Goal: Find specific page/section: Find specific page/section

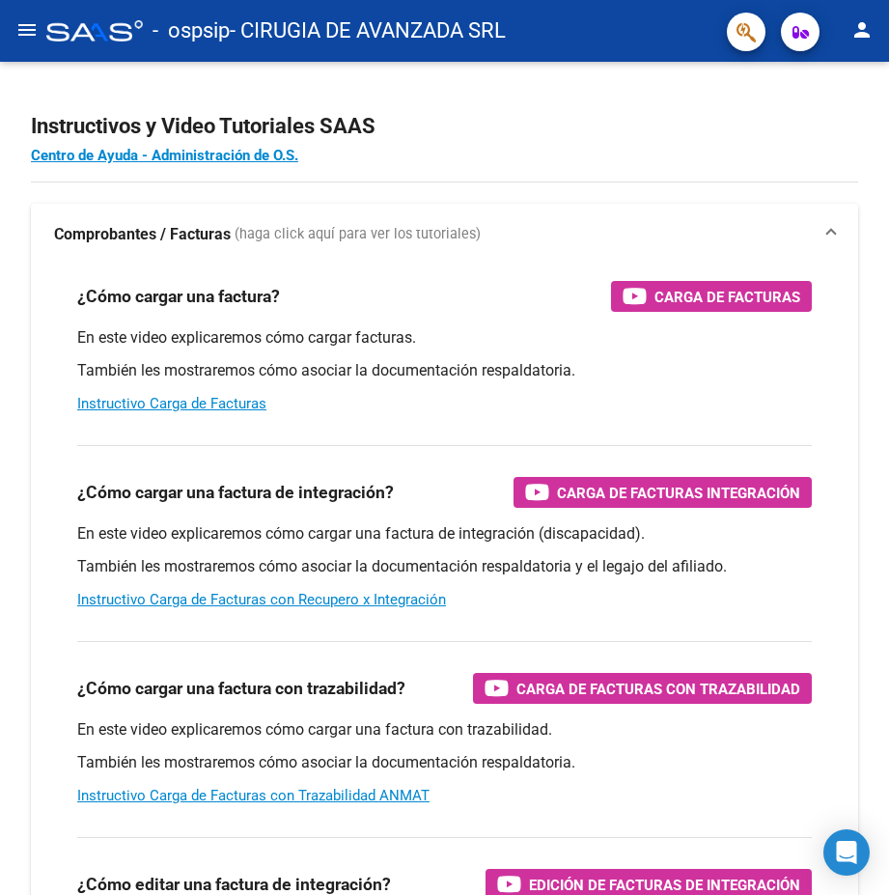
click at [862, 31] on mat-icon "person" at bounding box center [861, 29] width 23 height 23
click at [836, 83] on button "person Mi Perfil" at bounding box center [823, 81] width 118 height 46
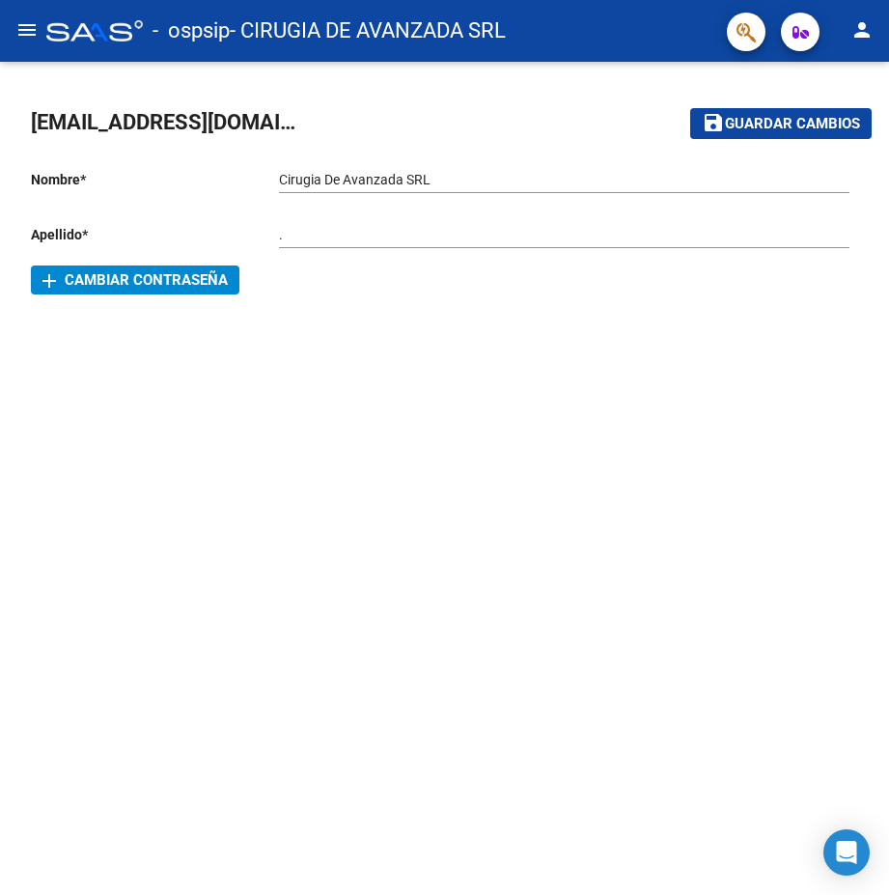
click at [808, 27] on icon "button" at bounding box center [801, 32] width 16 height 14
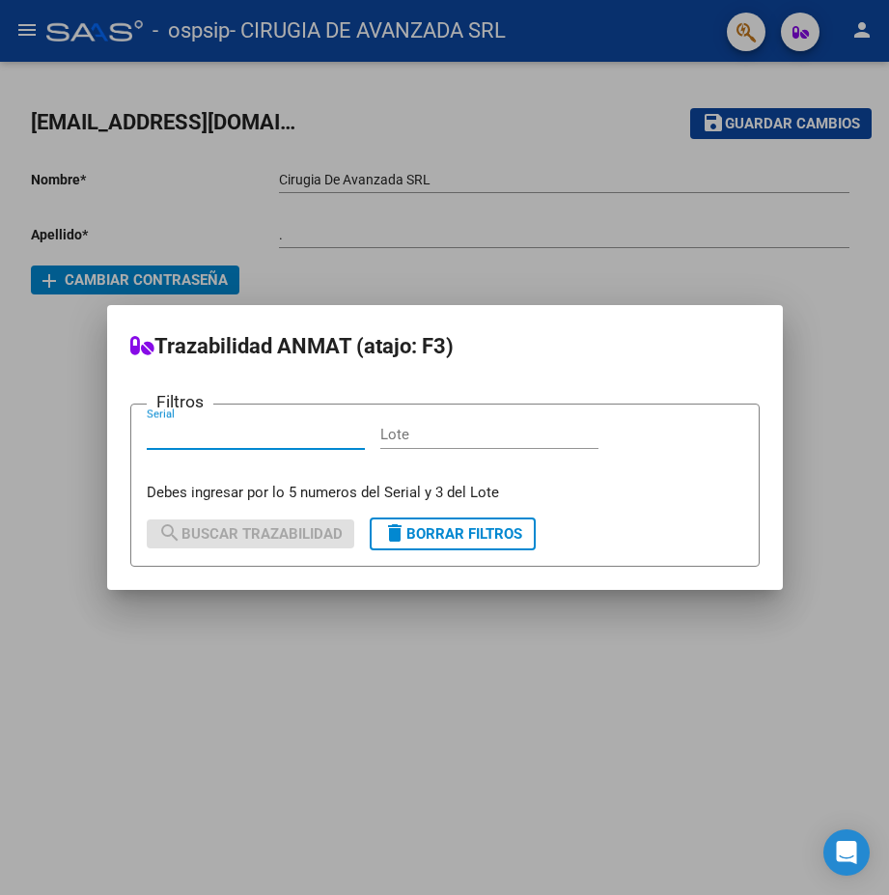
click at [743, 29] on div at bounding box center [444, 447] width 889 height 895
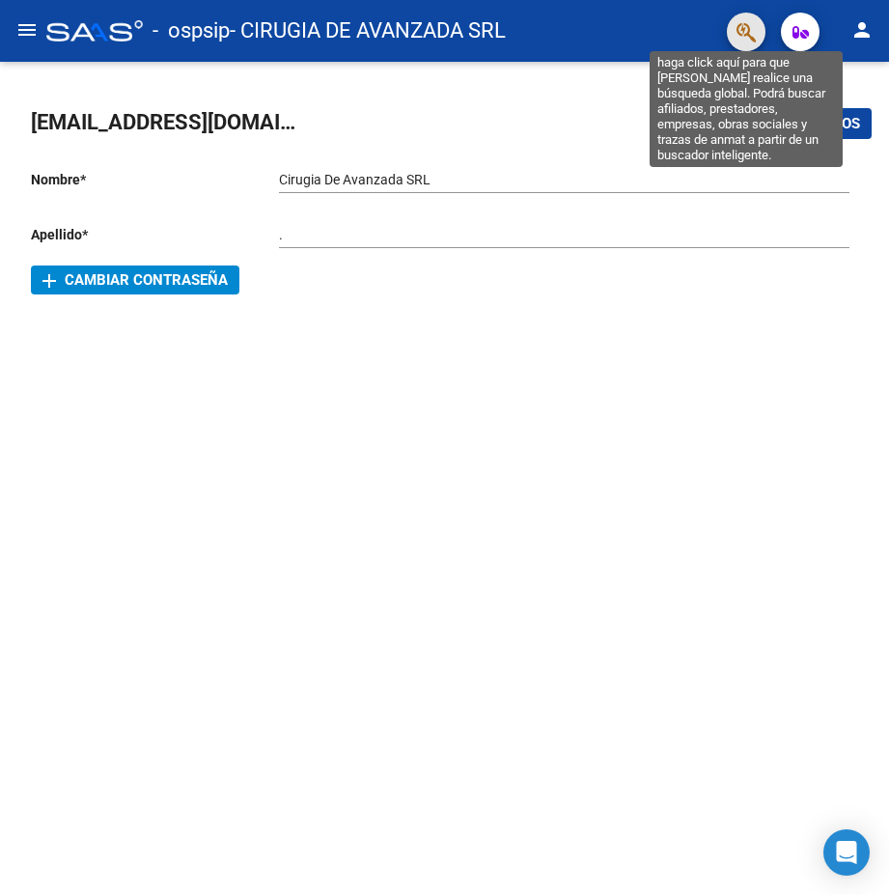
click at [739, 39] on icon "button" at bounding box center [746, 32] width 19 height 22
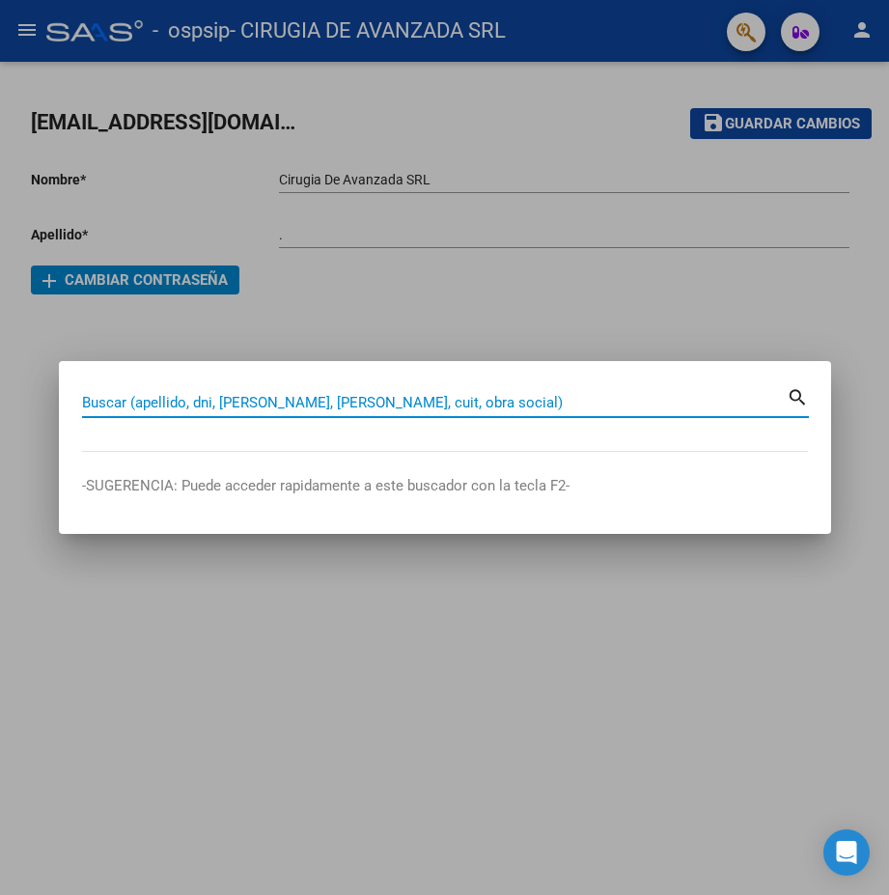
click at [739, 39] on div at bounding box center [444, 447] width 889 height 895
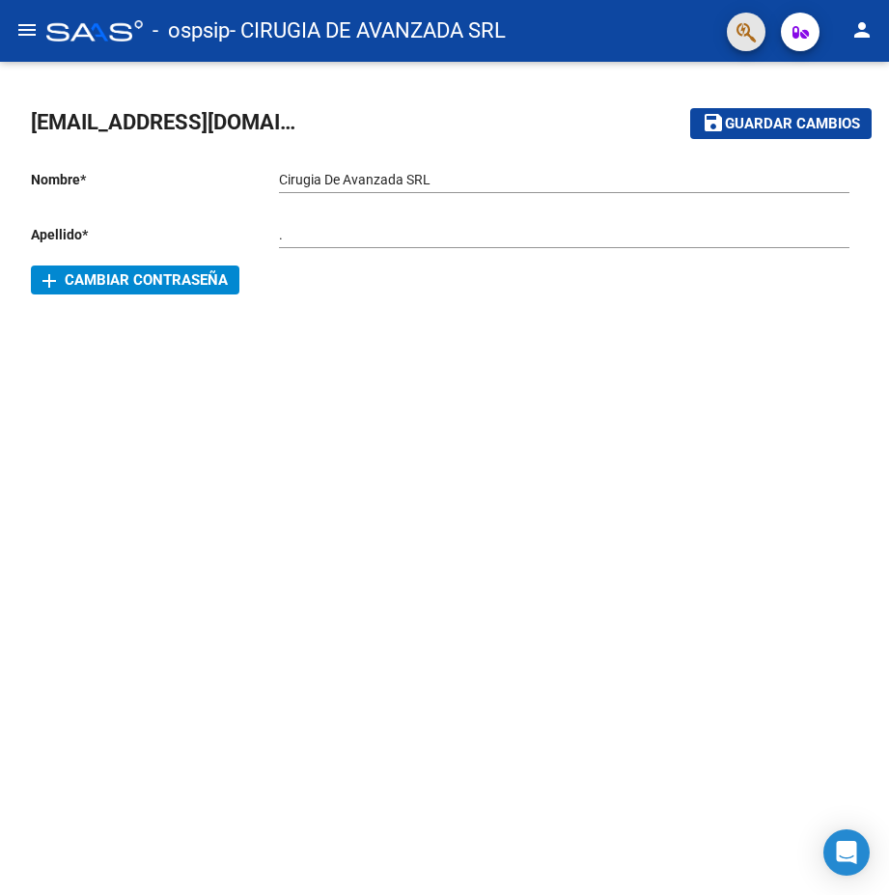
click at [730, 31] on button "button" at bounding box center [746, 32] width 39 height 39
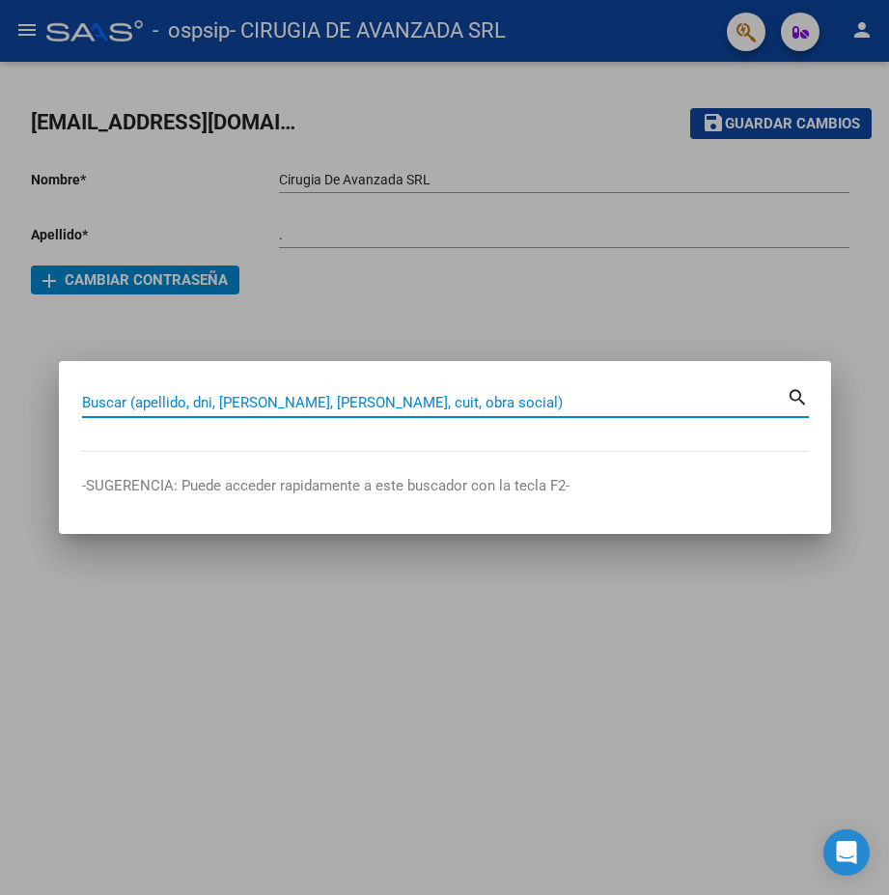
click at [730, 31] on div at bounding box center [444, 447] width 889 height 895
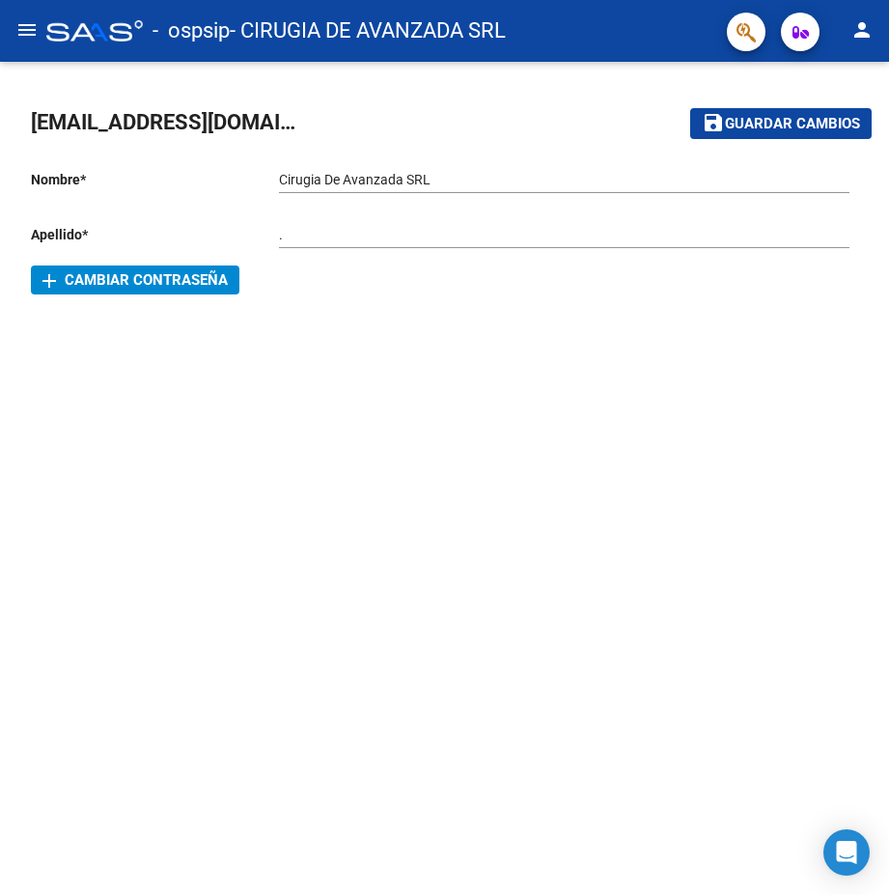
click at [710, 329] on div "facturacion@cirugiadeavanzada.com save Guardar cambios Nombre * Cirugia De Avan…" at bounding box center [444, 201] width 889 height 279
click at [356, 269] on div "add Cambiar Contraseña" at bounding box center [444, 279] width 827 height 29
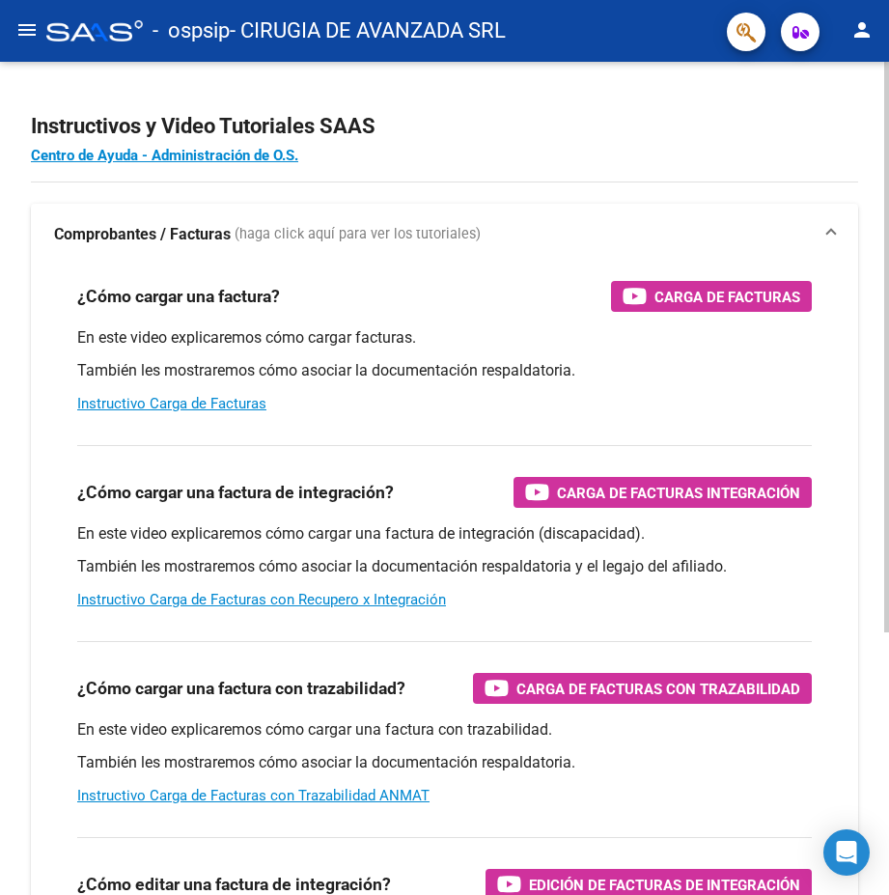
click at [646, 169] on app-root-component "Instructivos y Video Tutoriales SAAS Centro de Ayuda - Administración de O.S. C…" at bounding box center [444, 640] width 827 height 1094
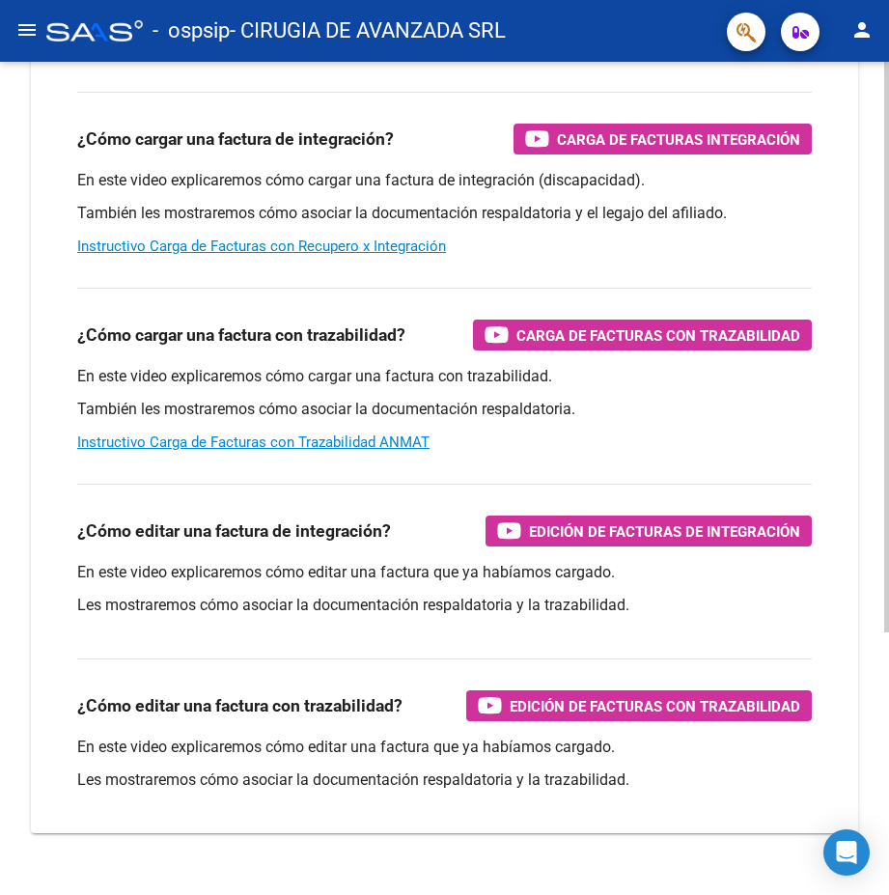
scroll to position [384, 0]
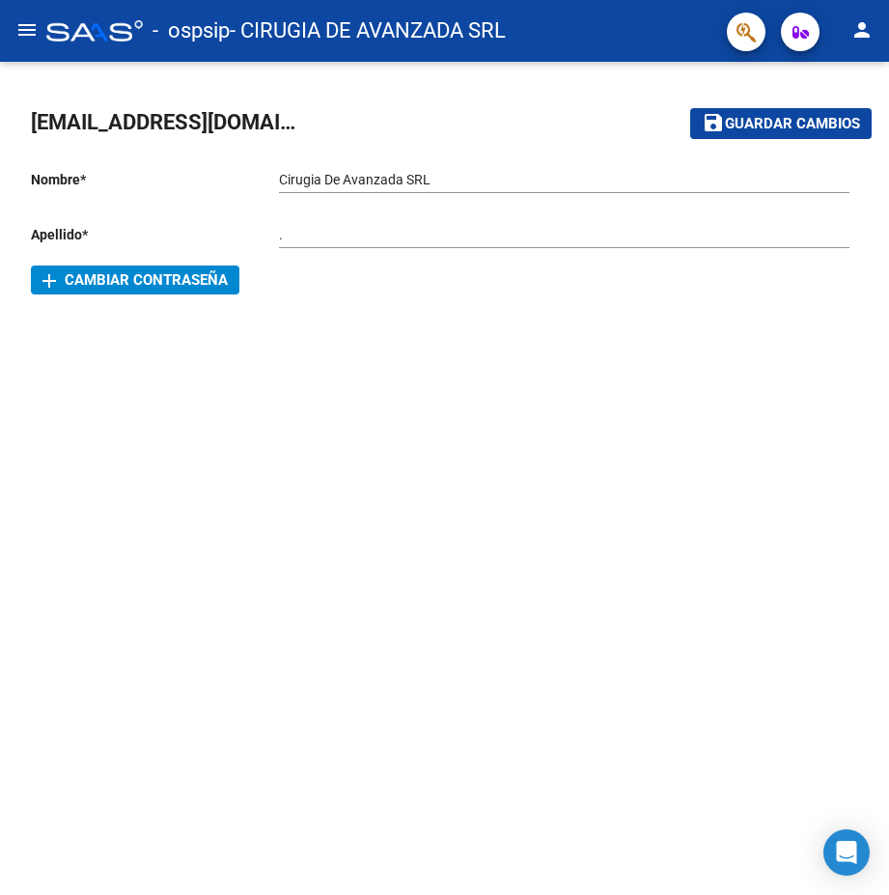
drag, startPoint x: 805, startPoint y: 27, endPoint x: 742, endPoint y: 36, distance: 63.3
drag, startPoint x: 742, startPoint y: 36, endPoint x: 41, endPoint y: 27, distance: 701.9
drag, startPoint x: 41, startPoint y: 27, endPoint x: 864, endPoint y: 27, distance: 823.4
click at [36, 35] on mat-icon "menu" at bounding box center [26, 29] width 23 height 23
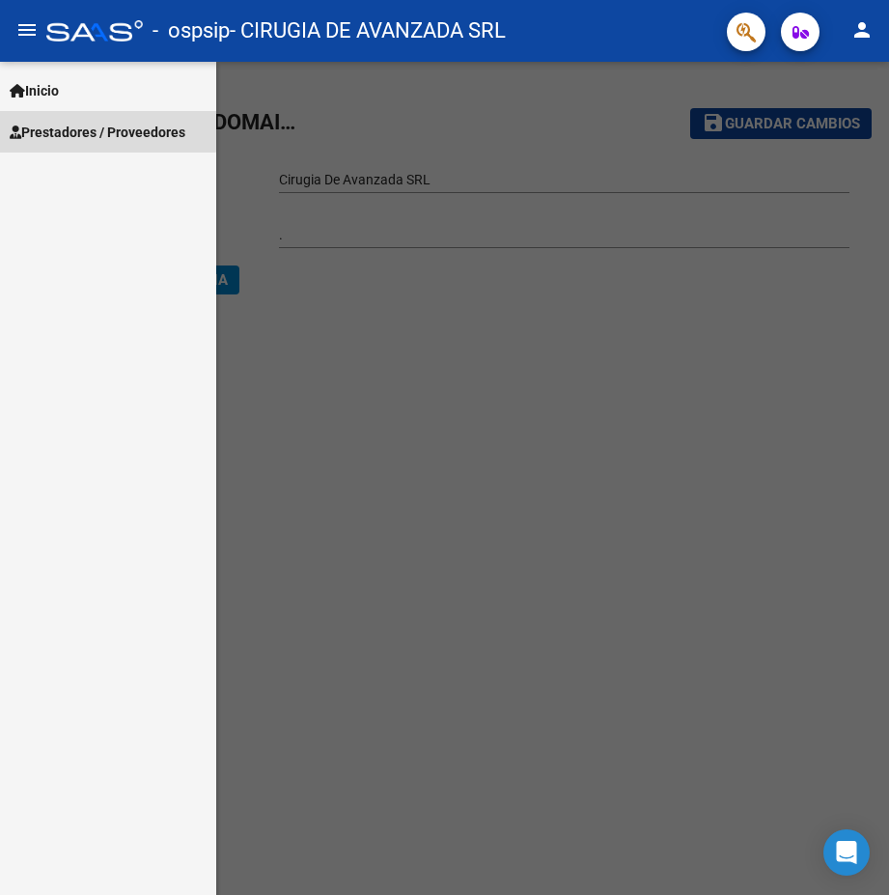
click at [78, 128] on span "Prestadores / Proveedores" at bounding box center [98, 132] width 176 height 21
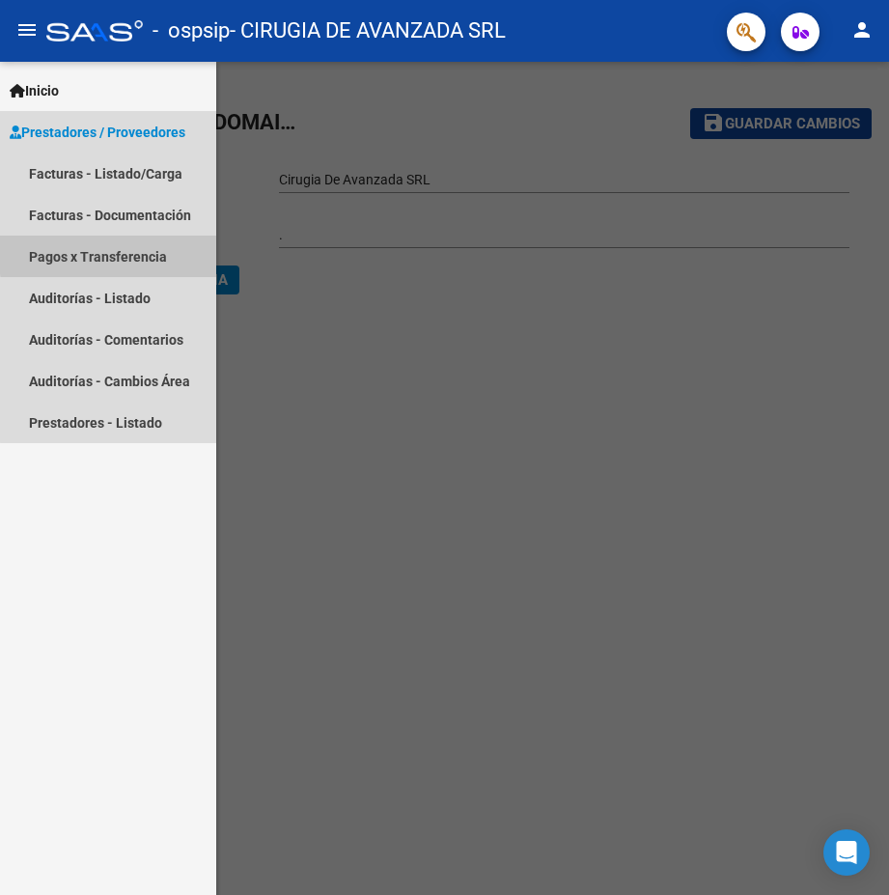
click at [115, 254] on link "Pagos x Transferencia" at bounding box center [108, 257] width 216 height 42
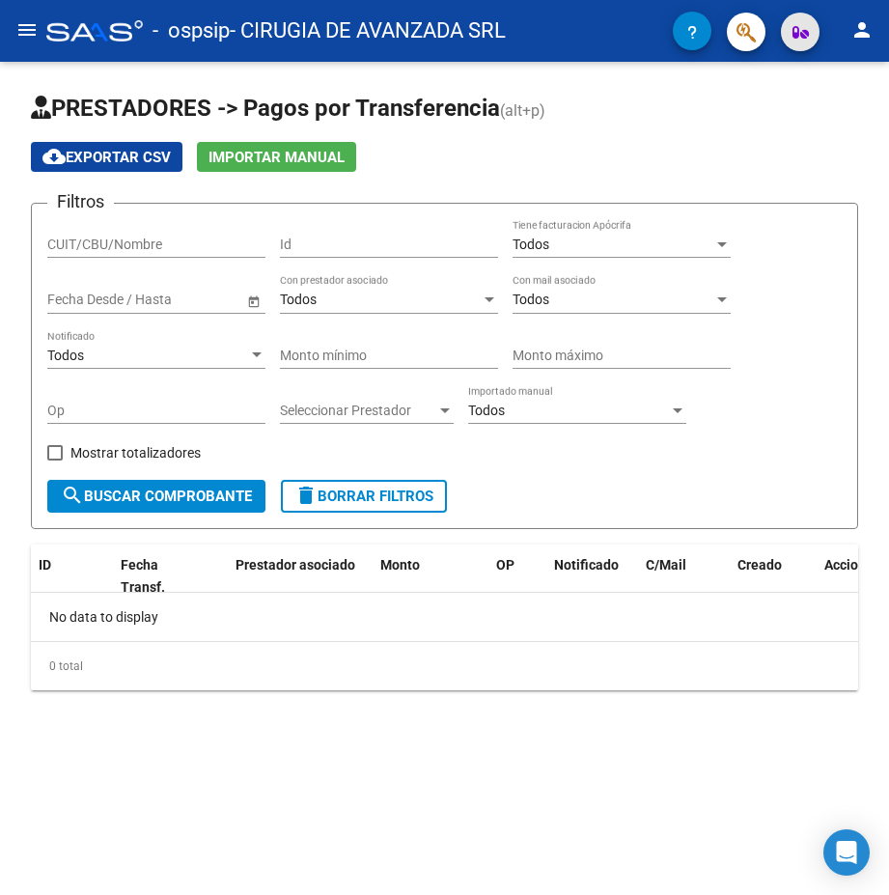
drag, startPoint x: 858, startPoint y: 31, endPoint x: 801, endPoint y: 24, distance: 57.4
click at [801, 24] on span "button" at bounding box center [801, 32] width 16 height 39
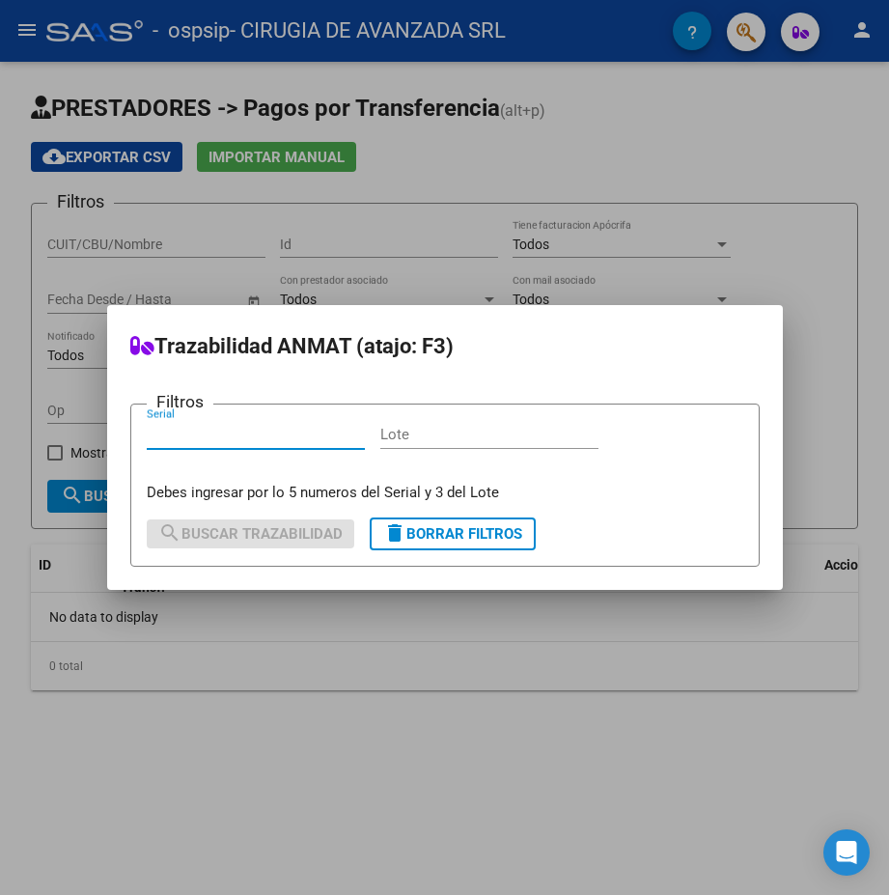
click at [765, 36] on div at bounding box center [444, 447] width 889 height 895
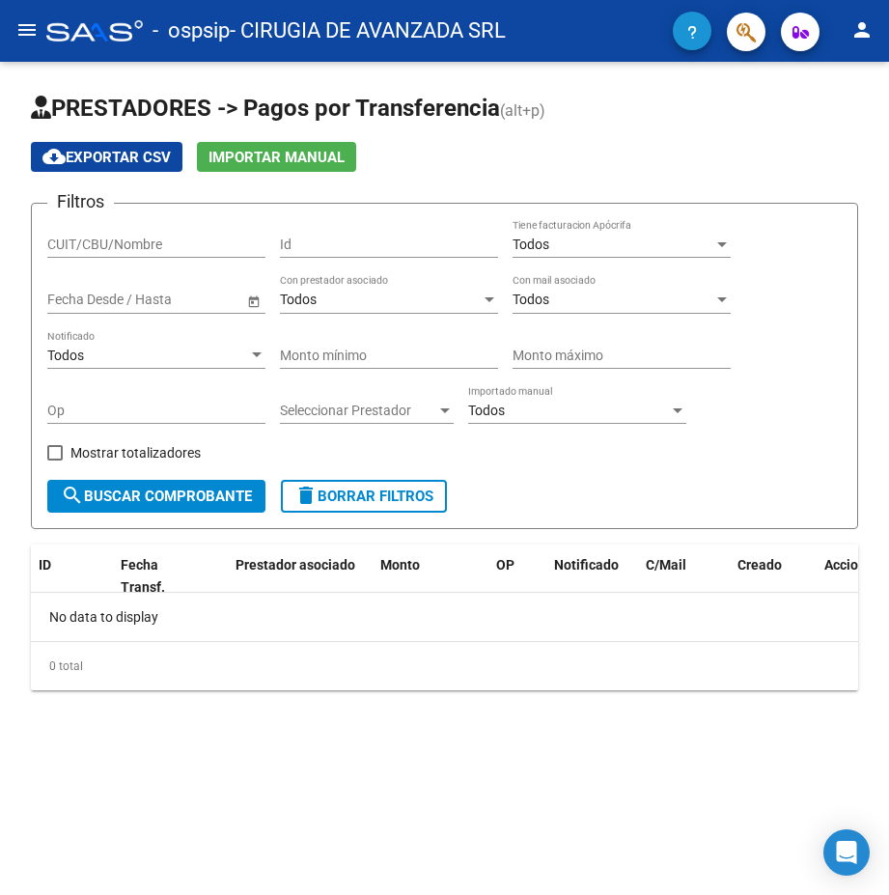
click at [686, 31] on button "button" at bounding box center [692, 31] width 39 height 39
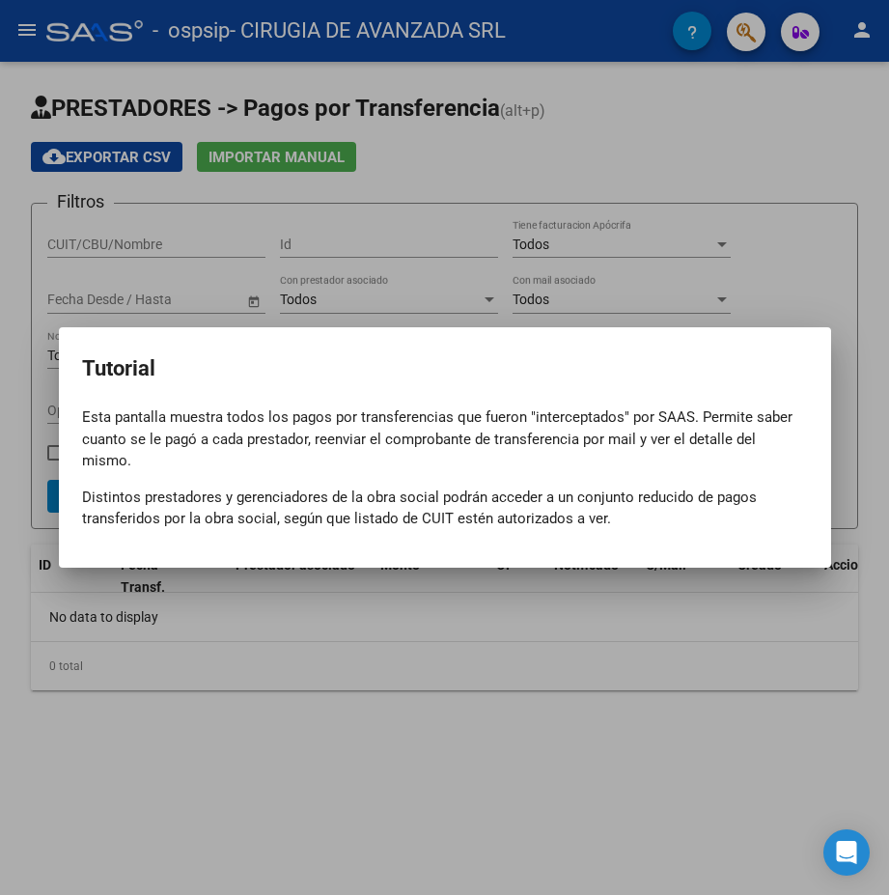
click at [688, 161] on div at bounding box center [444, 447] width 889 height 895
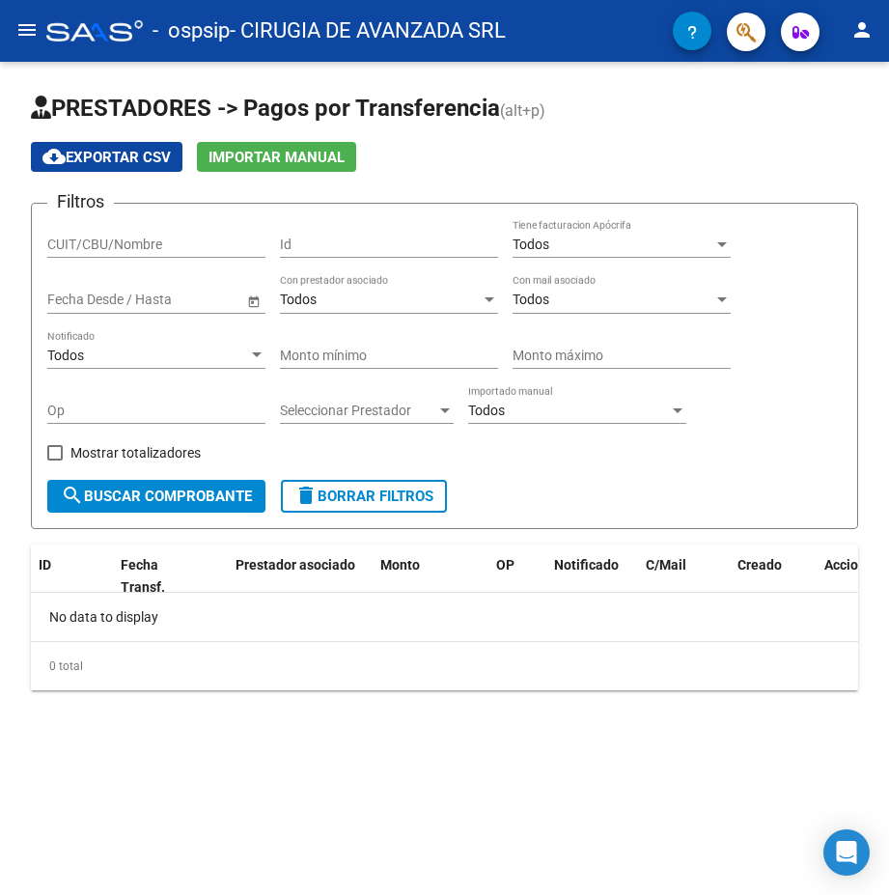
click at [27, 22] on mat-icon "menu" at bounding box center [26, 29] width 23 height 23
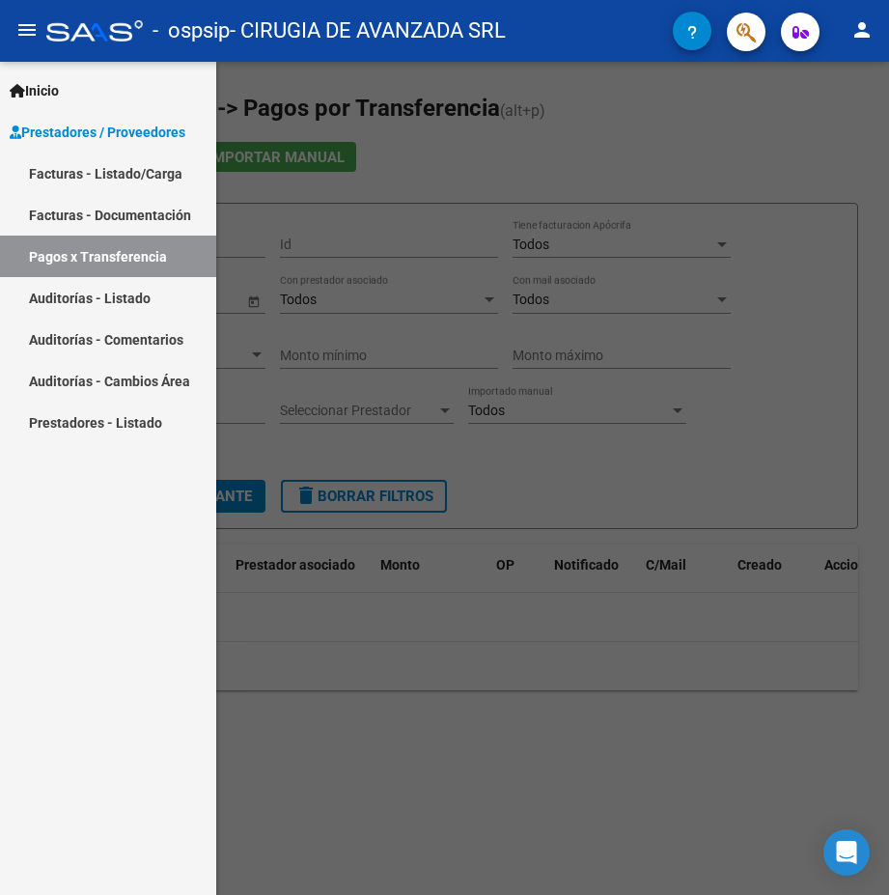
drag, startPoint x: 108, startPoint y: 157, endPoint x: 50, endPoint y: 134, distance: 62.4
click at [50, 134] on span "Prestadores / Proveedores" at bounding box center [98, 132] width 176 height 21
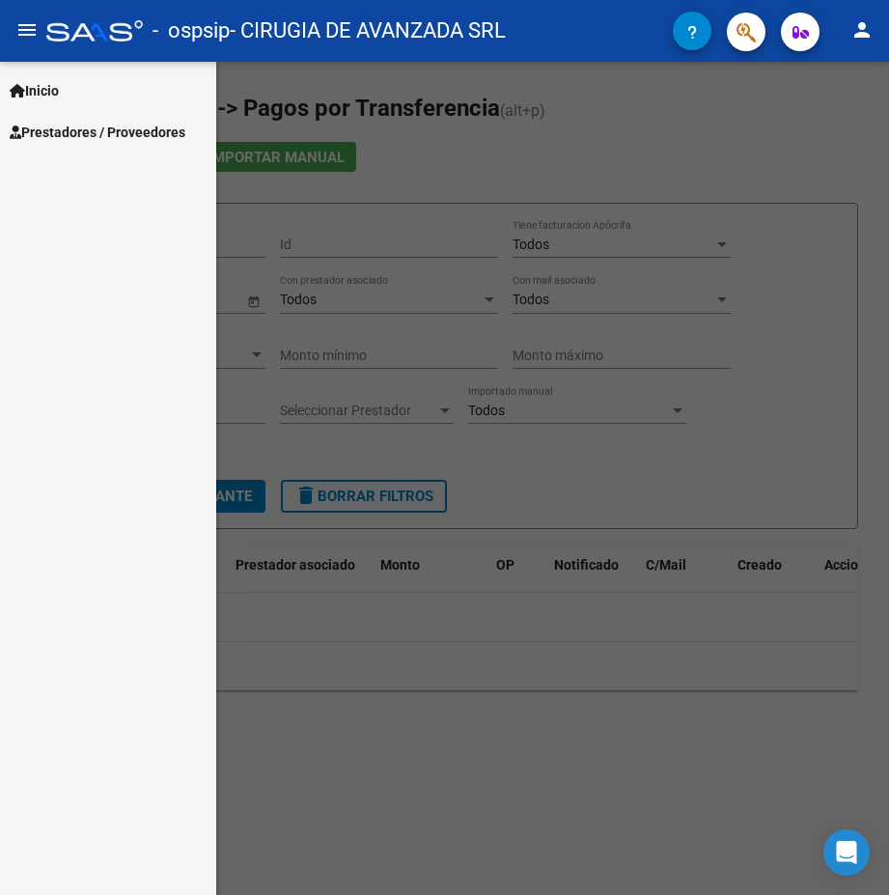
click at [50, 134] on span "Prestadores / Proveedores" at bounding box center [98, 132] width 176 height 21
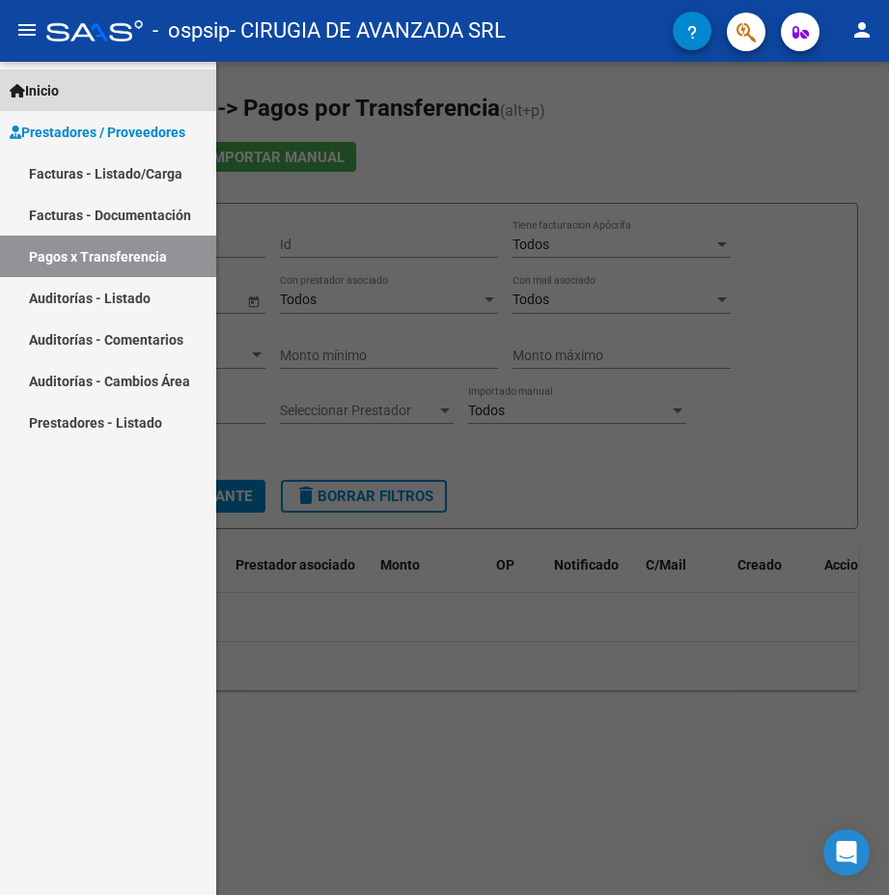
click at [53, 86] on span "Inicio" at bounding box center [34, 90] width 49 height 21
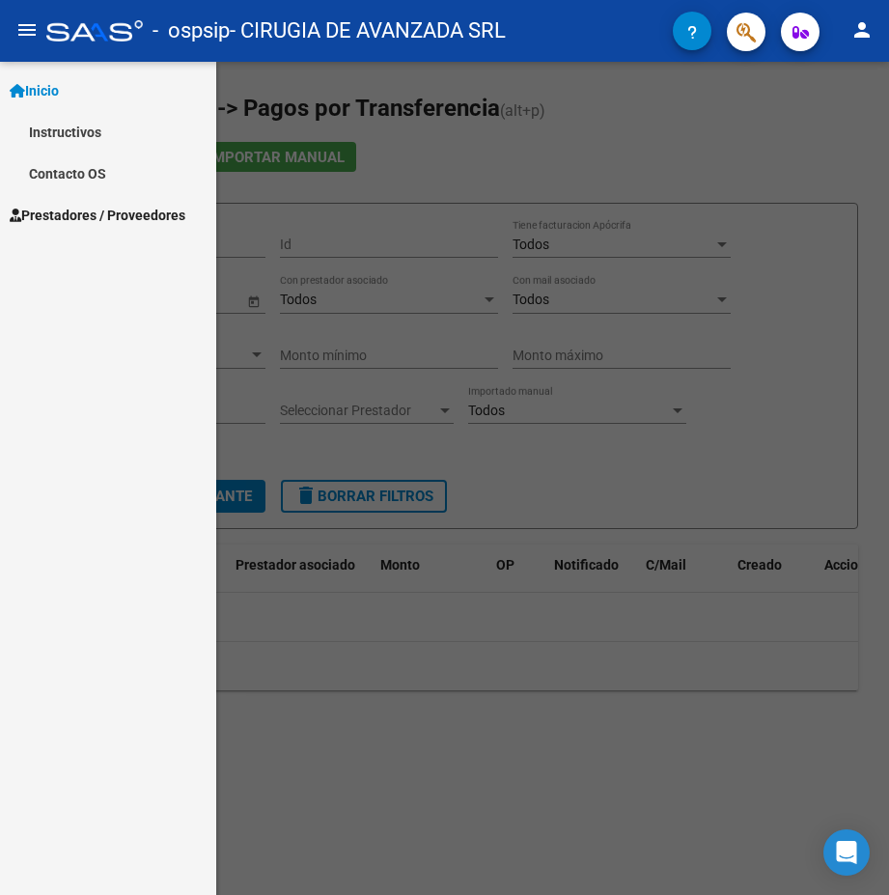
click at [53, 86] on span "Inicio" at bounding box center [34, 90] width 49 height 21
click at [72, 127] on span "Prestadores / Proveedores" at bounding box center [98, 132] width 176 height 21
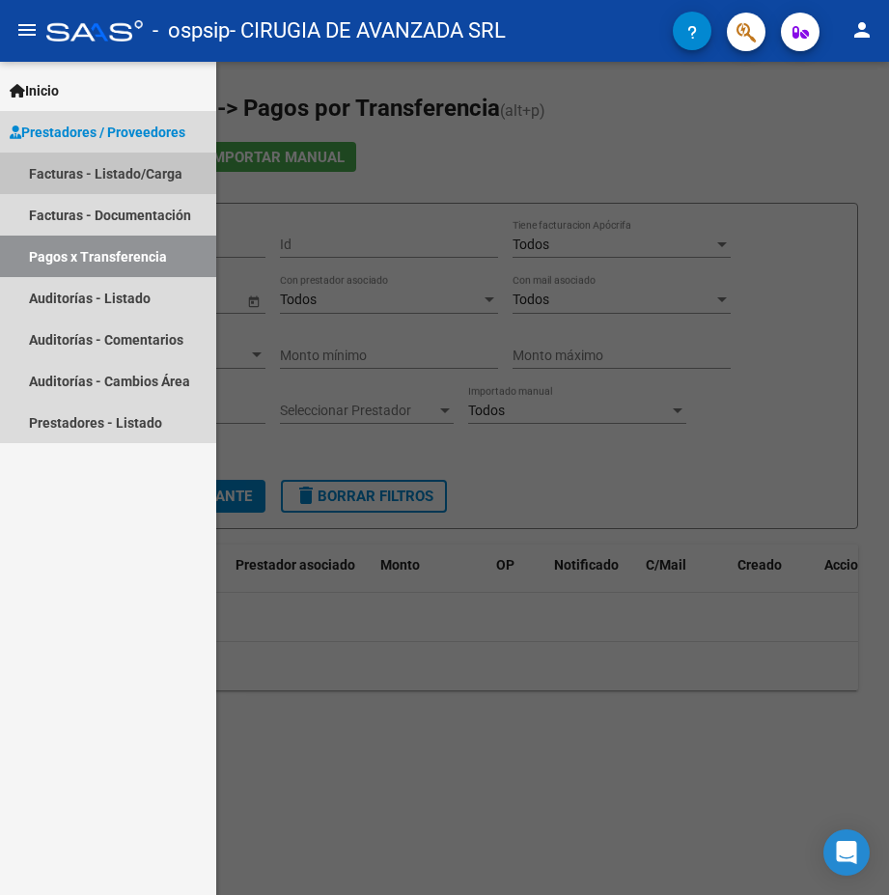
click at [87, 169] on link "Facturas - Listado/Carga" at bounding box center [108, 174] width 216 height 42
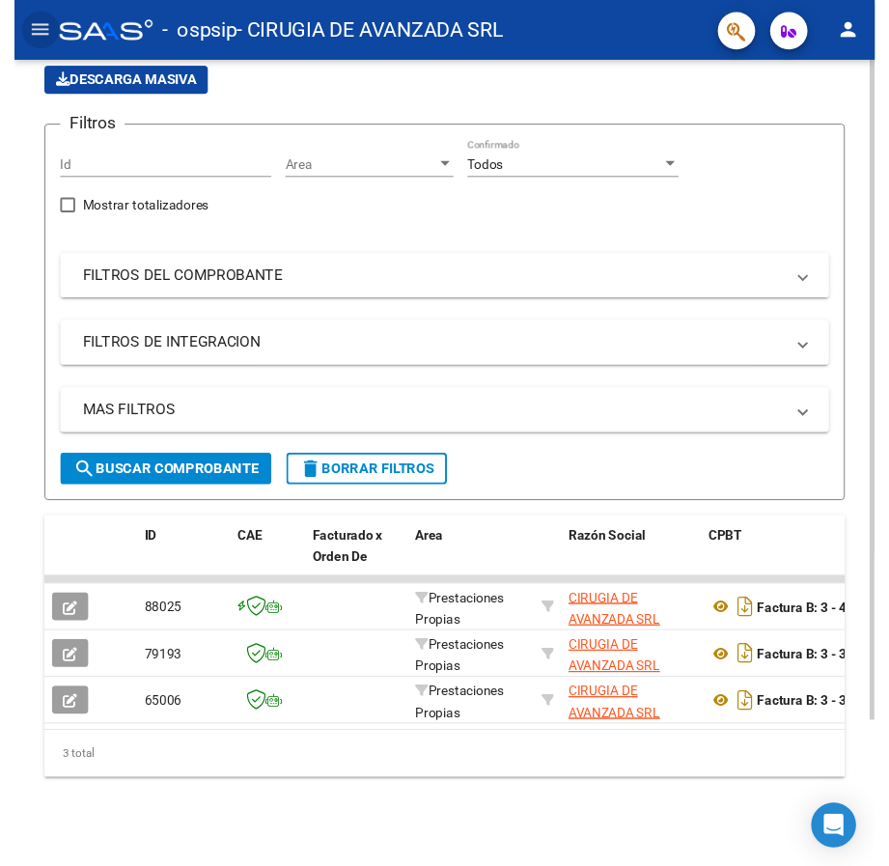
scroll to position [185, 0]
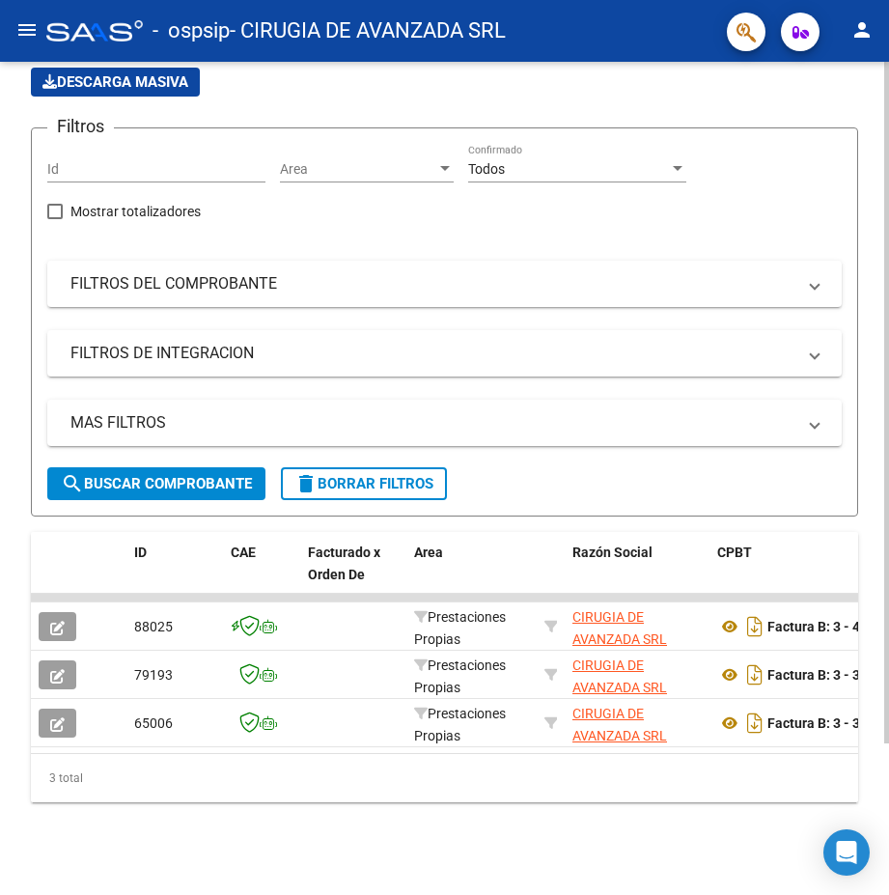
click at [405, 108] on app-list-header "PRESTADORES -> Listado de CPBTs Emitidos por Prestadores / Proveedores (alt+q) …" at bounding box center [444, 230] width 827 height 572
drag, startPoint x: 859, startPoint y: 21, endPoint x: 688, endPoint y: 90, distance: 184.1
click at [677, 99] on app-list-header "PRESTADORES -> Listado de CPBTs Emitidos por Prestadores / Proveedores (alt+q) …" at bounding box center [444, 230] width 827 height 572
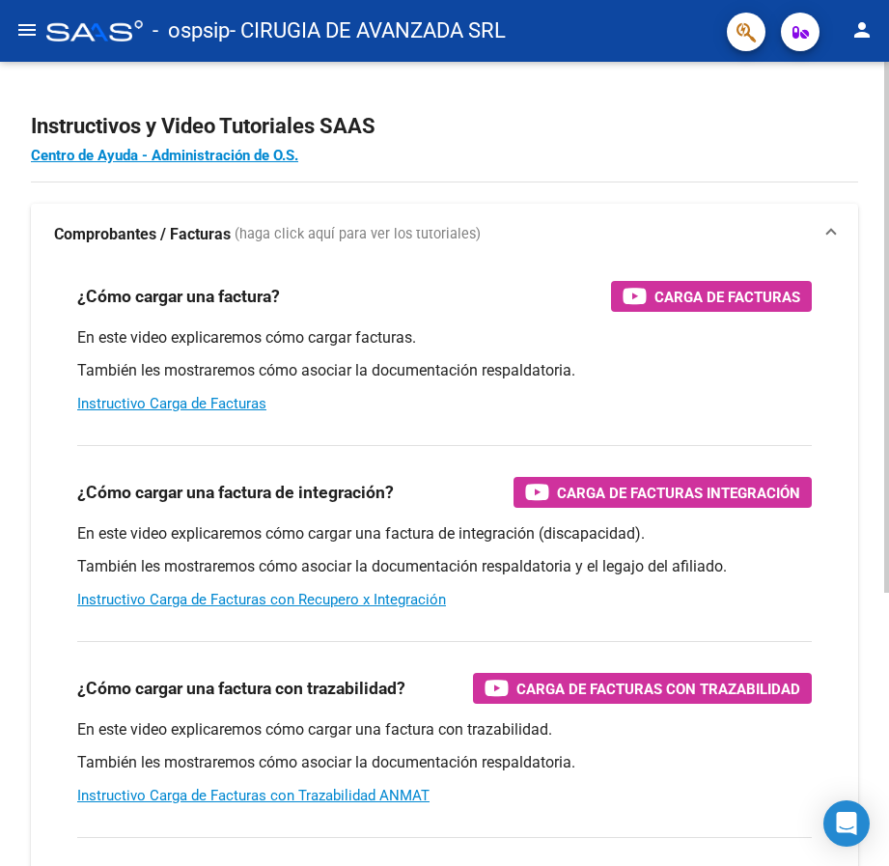
drag, startPoint x: 25, startPoint y: 2, endPoint x: 706, endPoint y: 97, distance: 687.2
click at [706, 97] on app-root-component "Instructivos y Video Tutoriales SAAS Centro de Ayuda - Administración de O.S. C…" at bounding box center [444, 640] width 827 height 1094
